Goal: Transaction & Acquisition: Download file/media

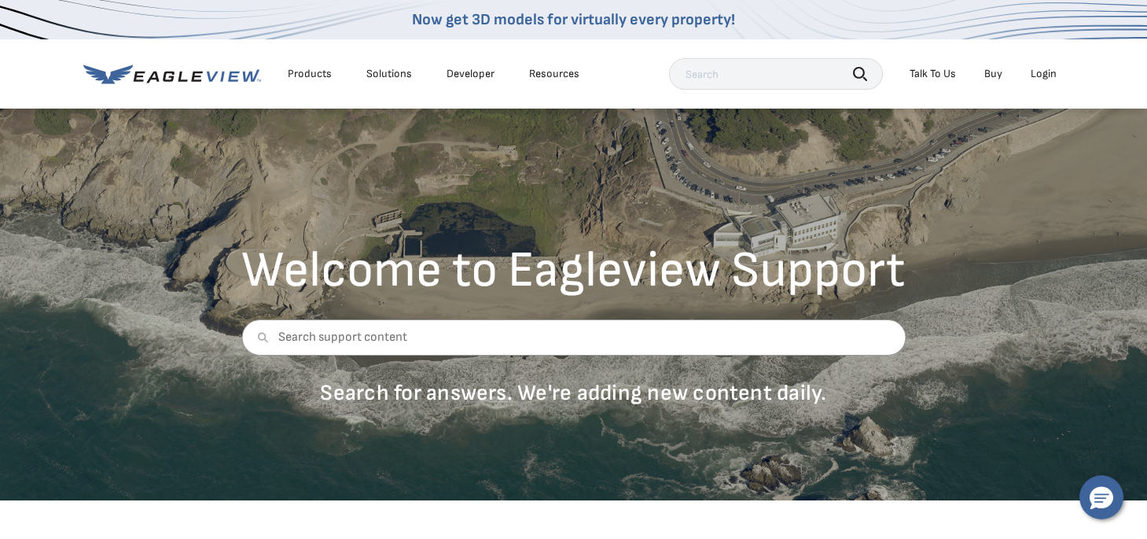
click at [1038, 72] on div "Login" at bounding box center [1044, 74] width 26 height 14
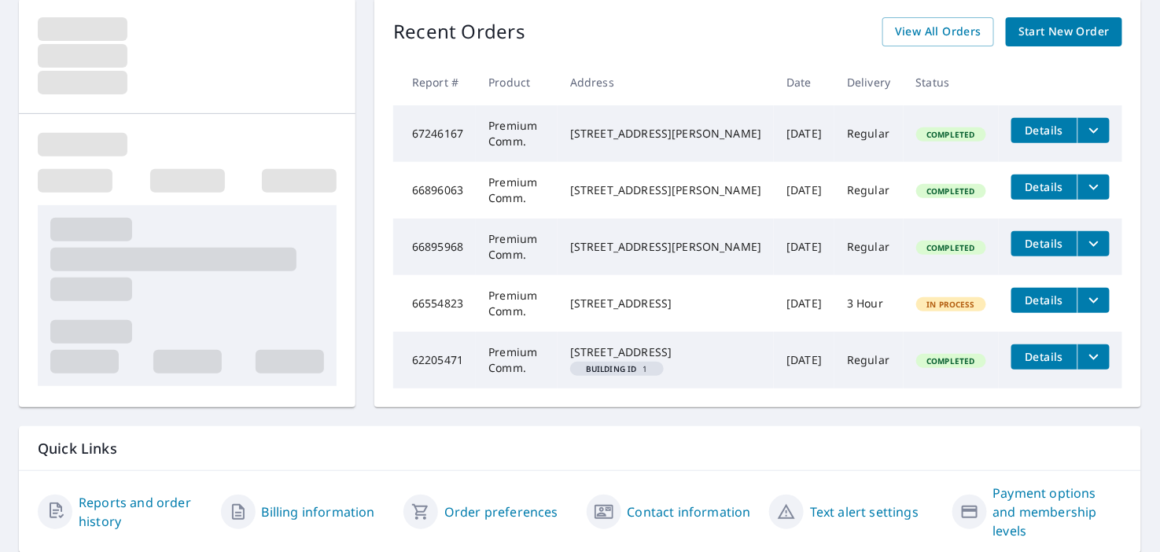
scroll to position [175, 0]
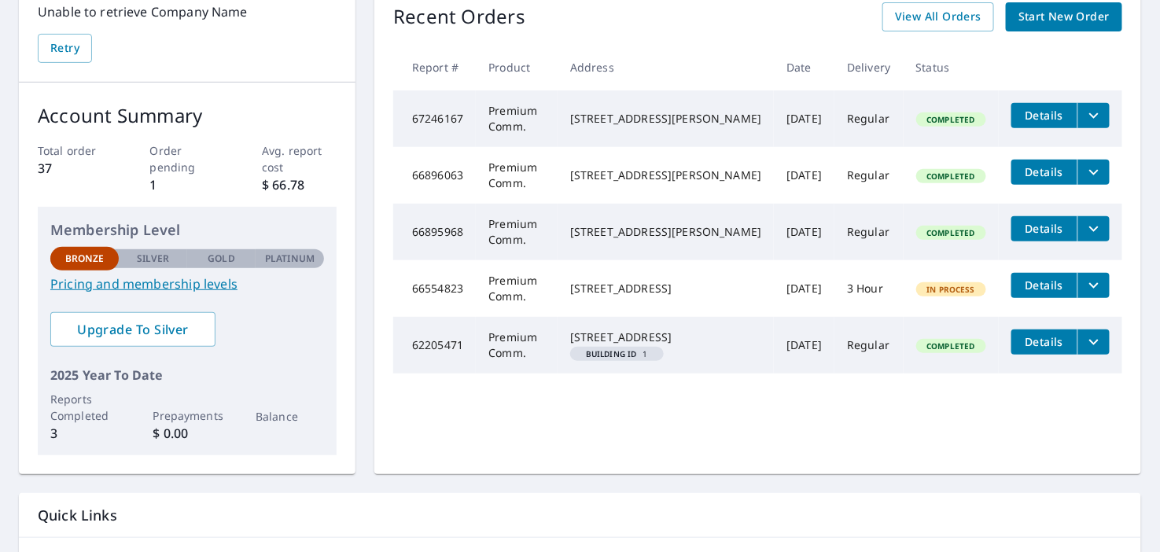
click at [1041, 111] on span "Details" at bounding box center [1044, 115] width 47 height 15
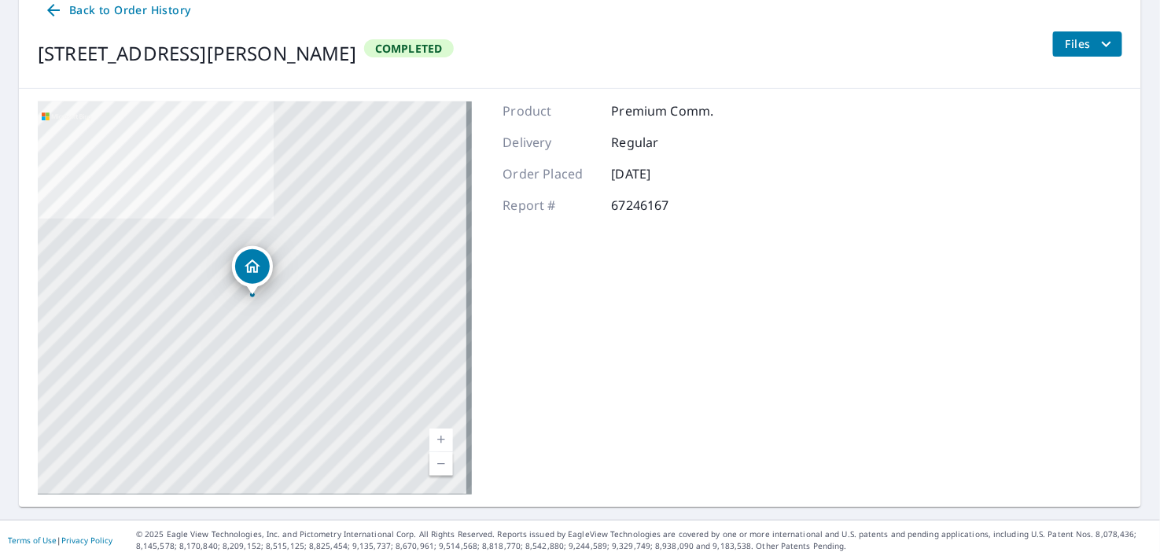
click at [1097, 38] on icon "filesDropdownBtn-67246167" at bounding box center [1106, 44] width 19 height 19
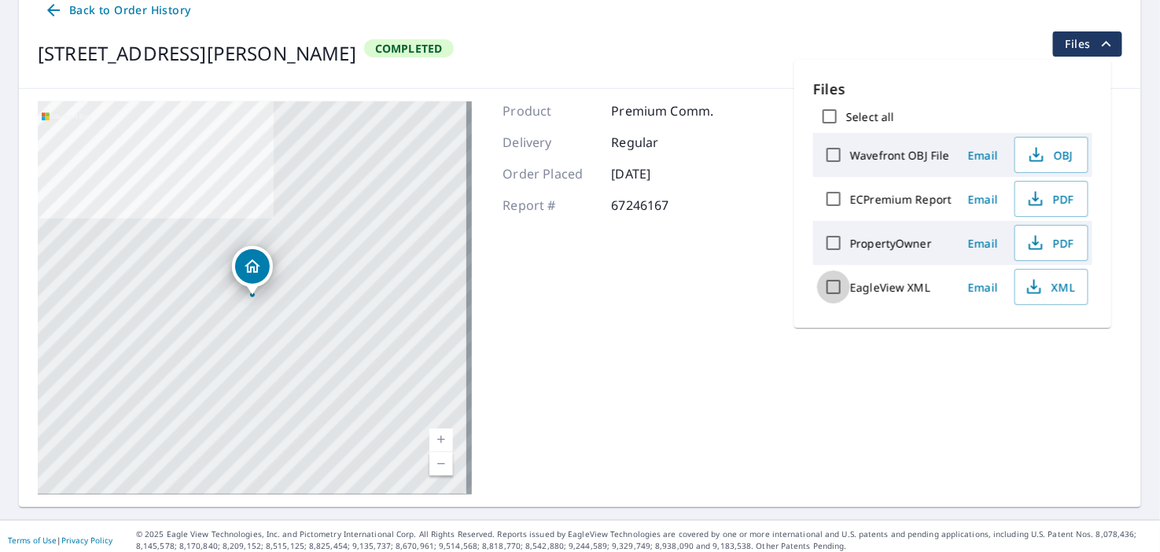
click at [836, 284] on input "EagleView XML" at bounding box center [833, 287] width 33 height 33
checkbox input "true"
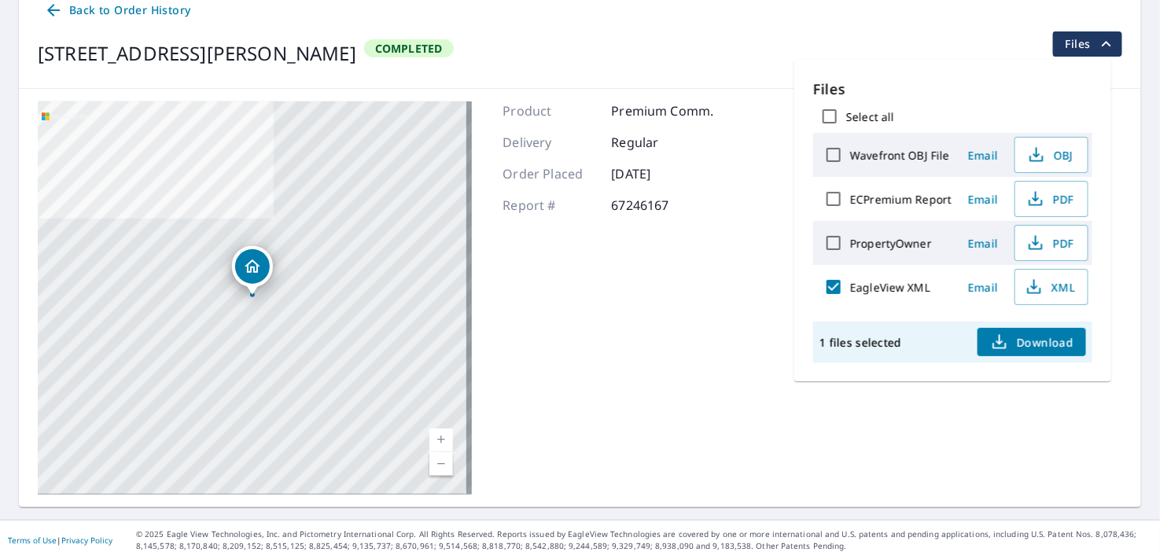
click at [1043, 333] on span "Download" at bounding box center [1031, 342] width 83 height 19
click at [1043, 341] on span "Download" at bounding box center [1031, 342] width 83 height 19
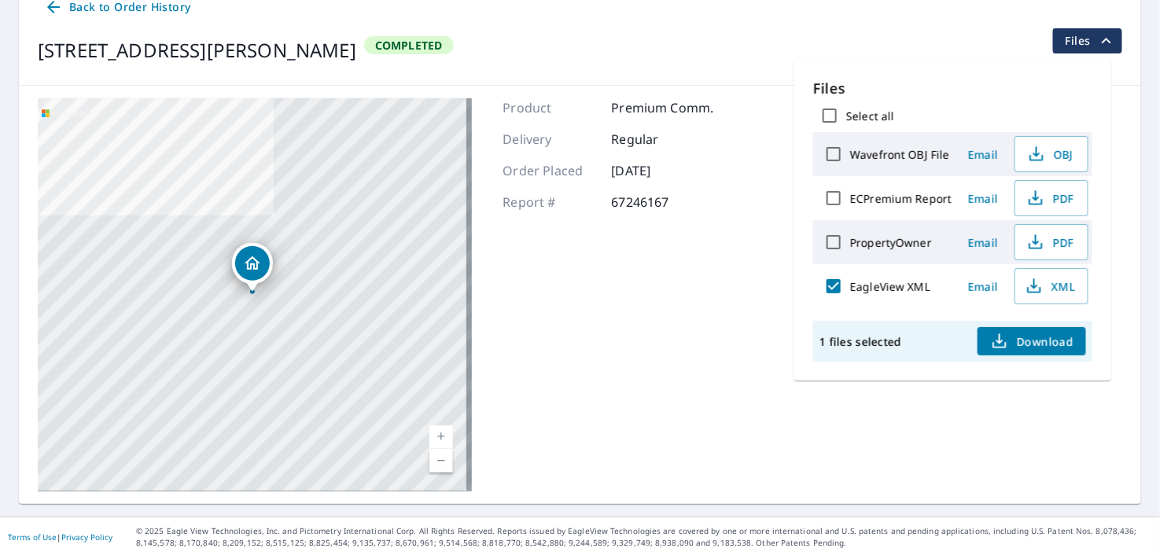
scroll to position [181, 0]
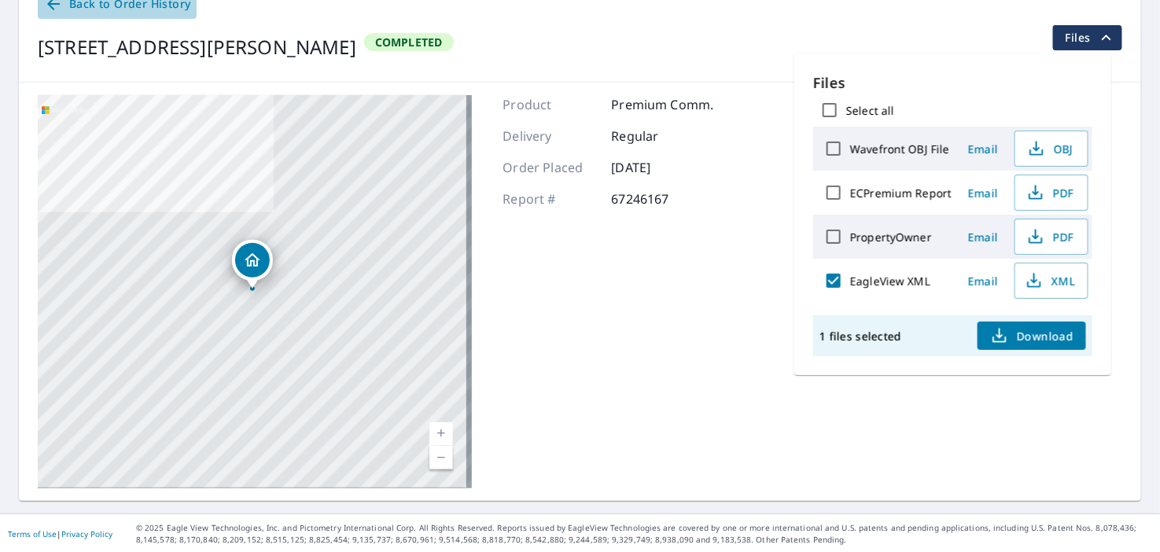
click at [53, 4] on icon at bounding box center [53, 3] width 19 height 19
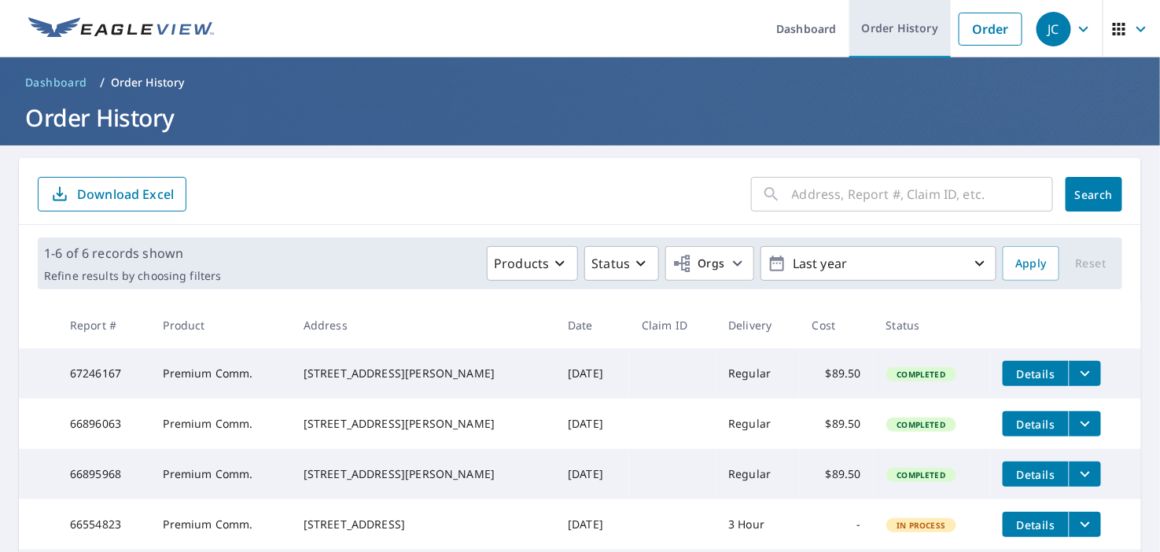
click at [896, 27] on link "Order History" at bounding box center [899, 28] width 101 height 57
click at [1132, 23] on icon "button" at bounding box center [1141, 29] width 19 height 19
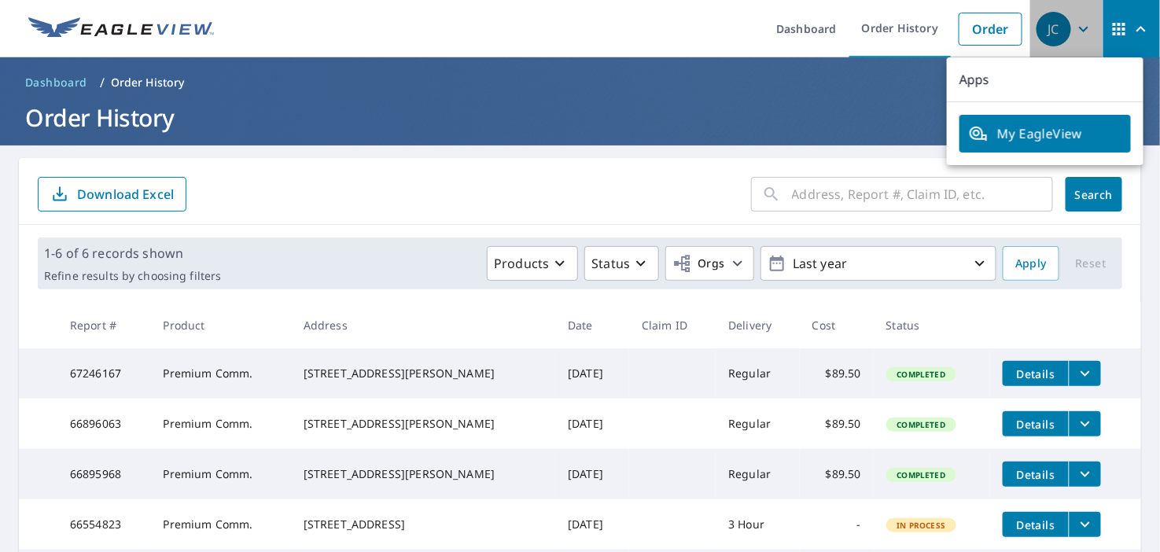
click at [1074, 23] on icon "button" at bounding box center [1083, 29] width 19 height 19
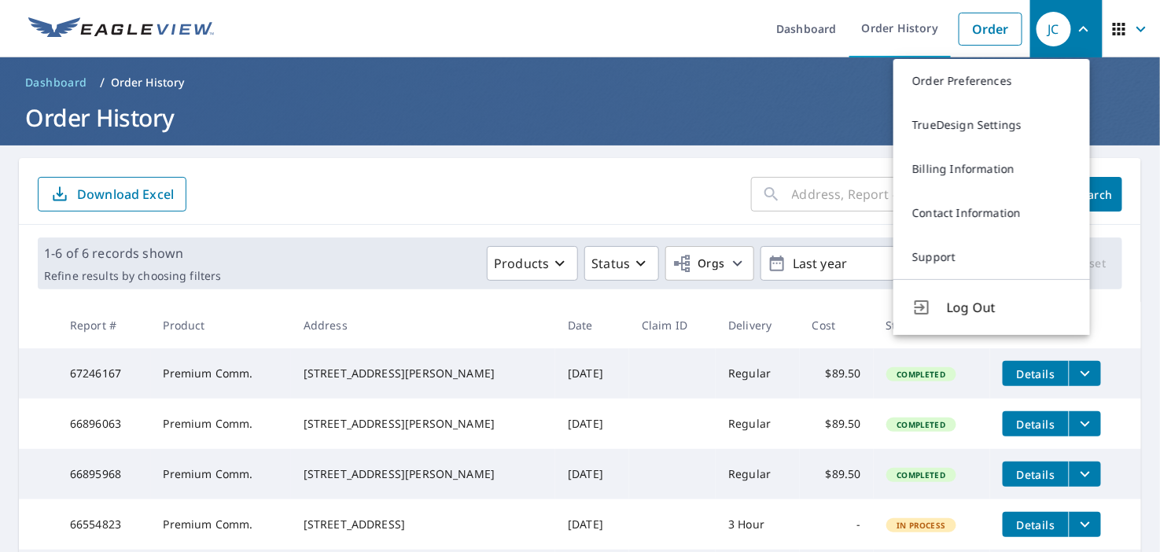
click at [633, 189] on form "​ Search Download Excel" at bounding box center [580, 194] width 1085 height 35
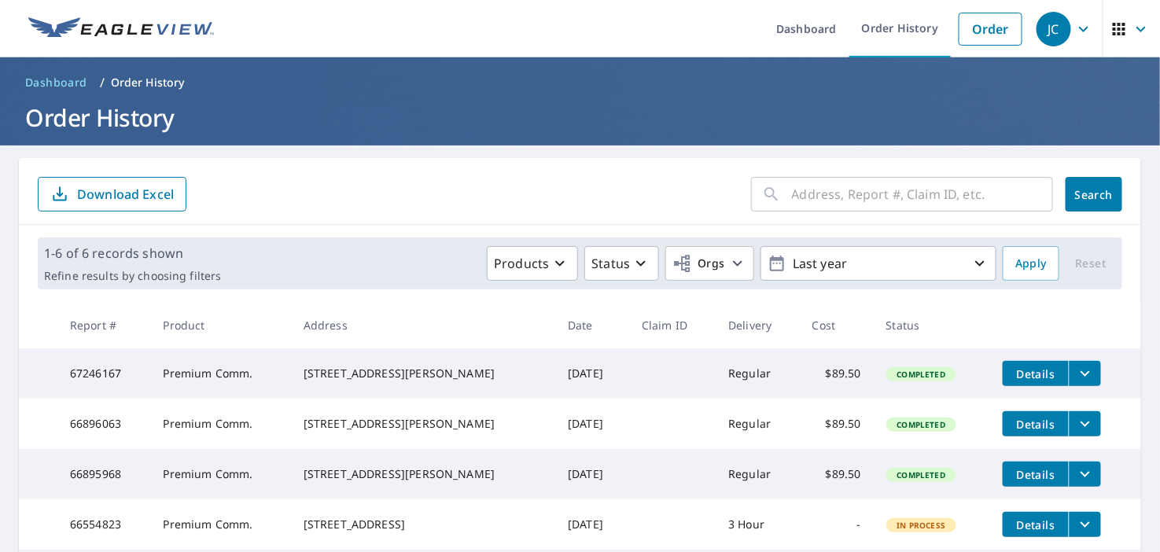
click at [122, 200] on p "Download Excel" at bounding box center [125, 194] width 97 height 17
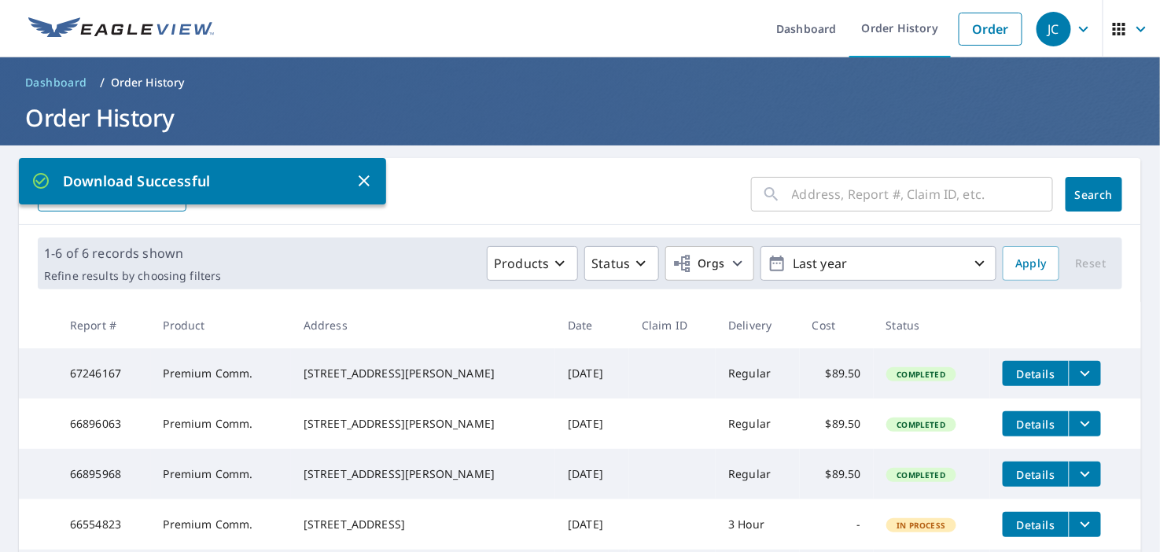
drag, startPoint x: 348, startPoint y: 174, endPoint x: 383, endPoint y: 167, distance: 35.3
click at [348, 174] on p "Download Successful" at bounding box center [192, 181] width 323 height 21
click at [361, 175] on icon "button" at bounding box center [364, 180] width 19 height 19
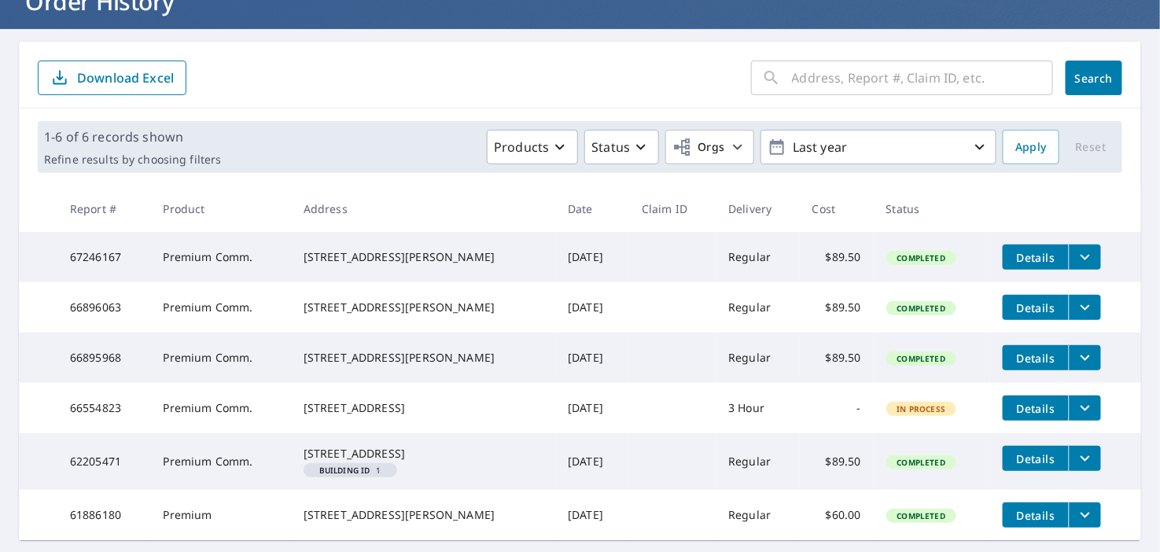
scroll to position [204, 0]
